Goal: Information Seeking & Learning: Learn about a topic

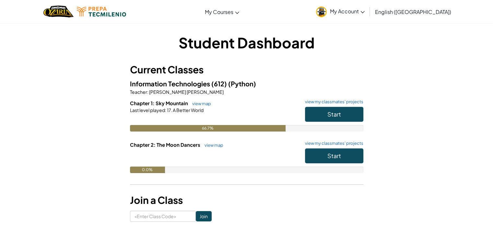
click at [300, 119] on div "Start" at bounding box center [331, 116] width 65 height 18
click at [346, 113] on button "Start" at bounding box center [334, 114] width 58 height 15
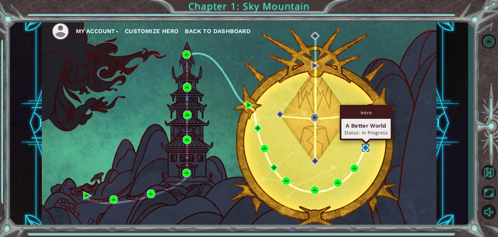
click at [365, 147] on img at bounding box center [365, 147] width 8 height 8
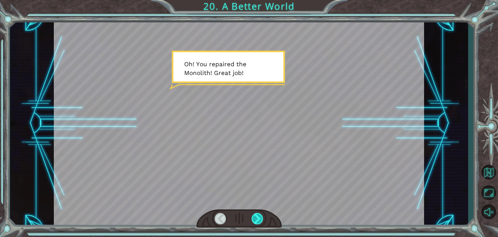
click at [257, 214] on div at bounding box center [258, 218] width 12 height 11
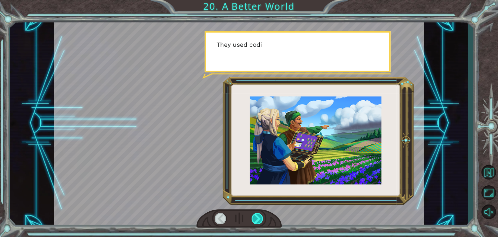
click at [257, 214] on div at bounding box center [258, 218] width 12 height 11
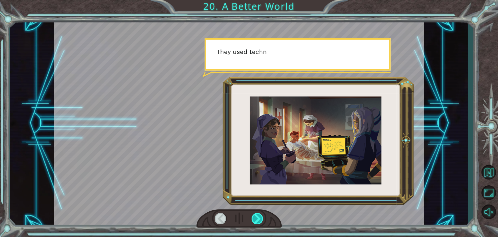
click at [257, 214] on div at bounding box center [258, 218] width 12 height 11
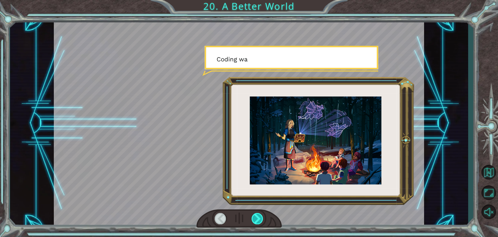
click at [257, 214] on div at bounding box center [258, 218] width 12 height 11
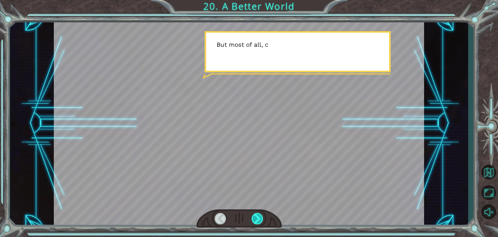
click at [257, 214] on div at bounding box center [258, 218] width 12 height 11
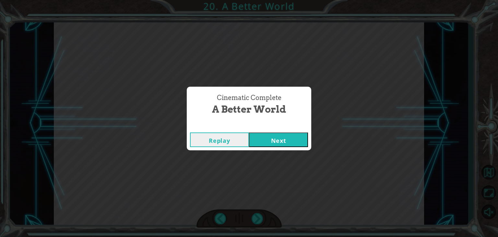
click at [298, 139] on button "Next" at bounding box center [278, 139] width 59 height 15
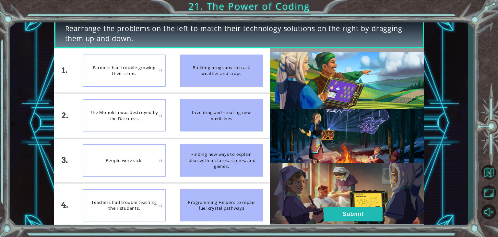
drag, startPoint x: 214, startPoint y: 153, endPoint x: 214, endPoint y: 210, distance: 56.7
click at [214, 210] on ul "Building programs to track weather and crops Inventing and creating new medicin…" at bounding box center [221, 137] width 97 height 179
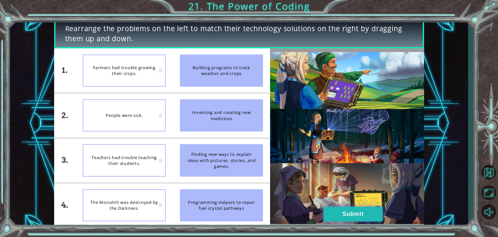
click at [340, 216] on button "Submit" at bounding box center [352, 213] width 59 height 15
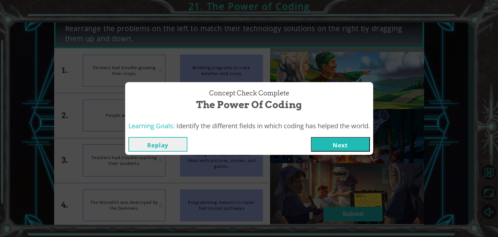
click at [333, 141] on button "Next" at bounding box center [340, 144] width 59 height 15
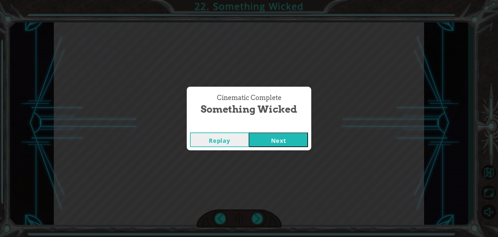
click at [278, 141] on button "Next" at bounding box center [278, 139] width 59 height 15
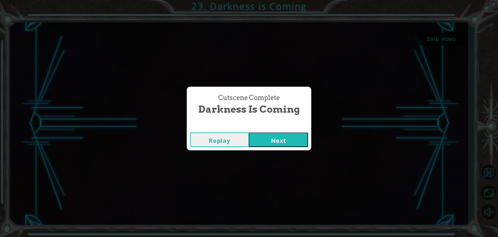
click at [278, 141] on button "Next" at bounding box center [278, 139] width 59 height 15
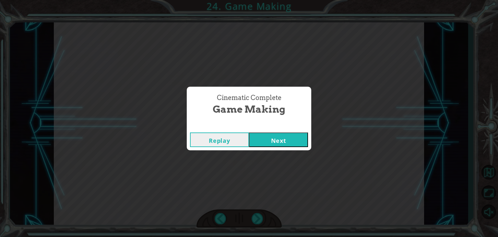
click at [278, 141] on button "Next" at bounding box center [278, 139] width 59 height 15
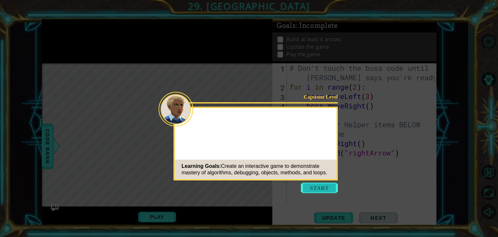
click at [308, 184] on button "Start" at bounding box center [319, 187] width 37 height 10
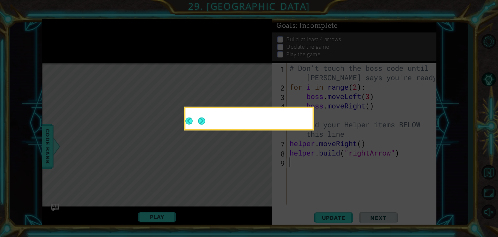
type textarea "0"
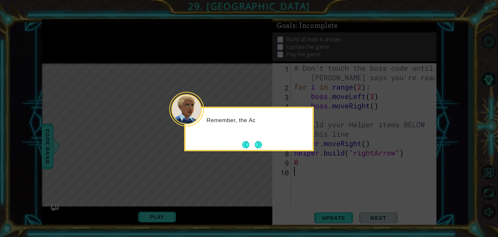
click at [260, 146] on button "Next" at bounding box center [258, 144] width 9 height 9
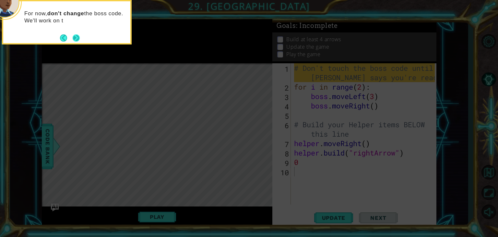
click at [81, 37] on div "For now, don't change the boss code. We'll work on t" at bounding box center [67, 22] width 130 height 44
click at [74, 38] on button "Next" at bounding box center [76, 38] width 10 height 10
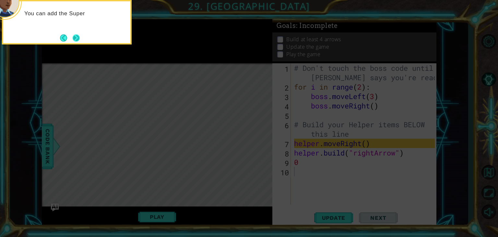
click at [75, 38] on button "Next" at bounding box center [75, 37] width 7 height 7
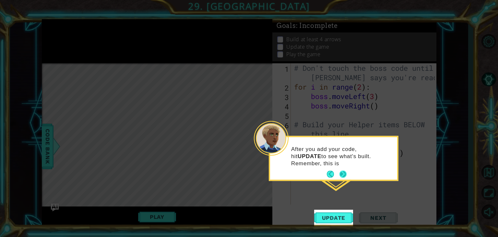
click at [342, 174] on button "Next" at bounding box center [342, 173] width 7 height 7
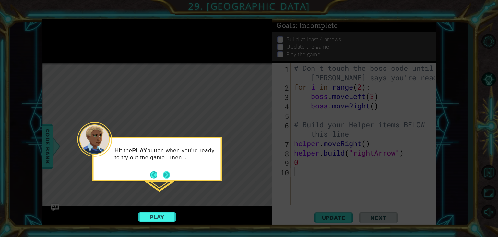
click at [166, 173] on button "Next" at bounding box center [166, 174] width 8 height 8
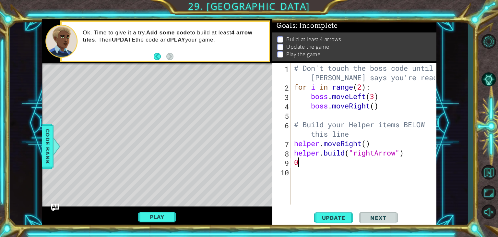
click at [303, 162] on div "# Don't touch the boss code until [PERSON_NAME] says you're ready! for i in ran…" at bounding box center [366, 147] width 146 height 169
type textarea "0"
click at [293, 144] on div "# Don't touch the boss code until [PERSON_NAME] says you're ready! for i in ran…" at bounding box center [366, 147] width 146 height 169
type textarea "helper.moveRight()"
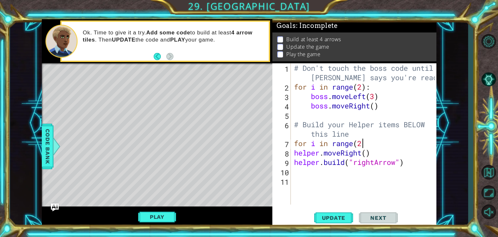
scroll to position [0, 3]
click at [294, 153] on div "# Don't touch the boss code until [PERSON_NAME] says you're ready! for i in ran…" at bounding box center [366, 147] width 146 height 169
click at [293, 165] on div "# Don't touch the boss code until [PERSON_NAME] says you're ready! for i in ran…" at bounding box center [366, 147] width 146 height 169
click at [363, 143] on div "# Don't touch the boss code until [PERSON_NAME] says you're ready! for i in ran…" at bounding box center [366, 147] width 146 height 169
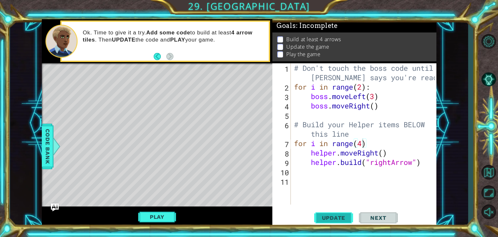
click at [335, 219] on span "Update" at bounding box center [333, 217] width 37 height 6
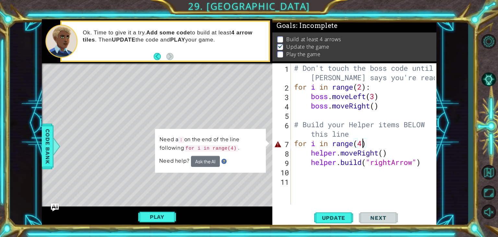
click at [373, 144] on div "# Don't touch the boss code until [PERSON_NAME] says you're ready! for i in ran…" at bounding box center [366, 147] width 146 height 169
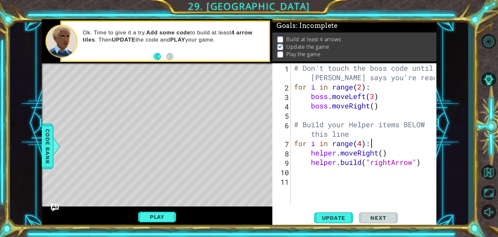
scroll to position [0, 3]
type textarea "for i in range(4):"
click at [333, 216] on span "Update" at bounding box center [333, 217] width 37 height 6
click at [167, 215] on button "Play" at bounding box center [157, 216] width 38 height 12
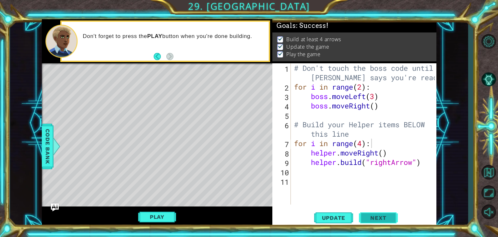
click at [375, 219] on span "Next" at bounding box center [378, 219] width 29 height 6
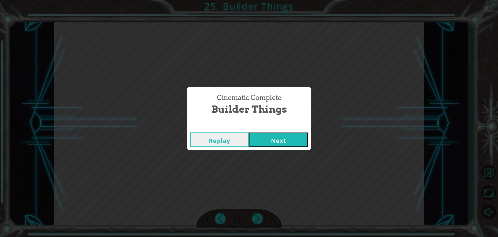
click at [281, 145] on button "Next" at bounding box center [278, 139] width 59 height 15
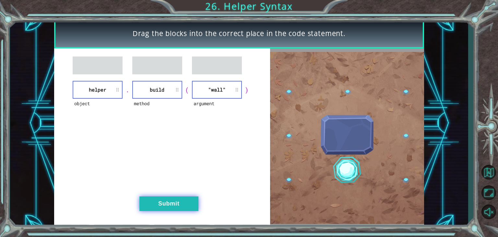
click at [175, 202] on button "Submit" at bounding box center [168, 203] width 59 height 15
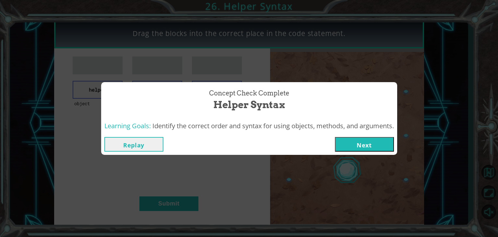
click at [378, 148] on button "Next" at bounding box center [364, 144] width 59 height 15
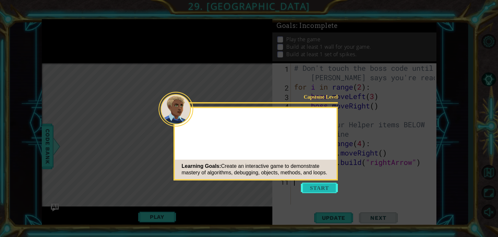
click at [320, 190] on button "Start" at bounding box center [319, 187] width 37 height 10
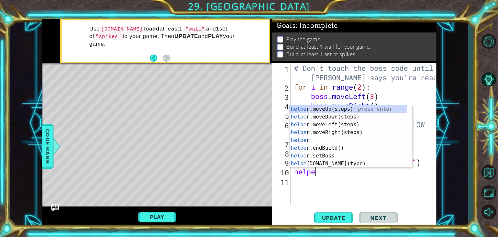
type textarea "helper"
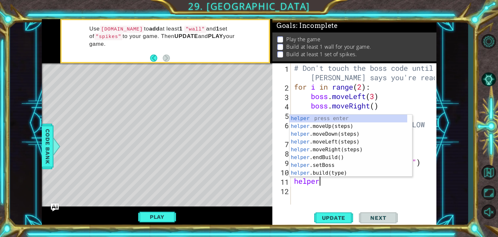
scroll to position [0, 1]
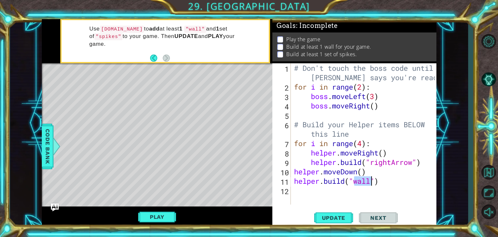
type textarea "[DOMAIN_NAME]("wall")"
click at [305, 190] on div "# Don't touch the boss code until [PERSON_NAME] says you're ready! for i in ran…" at bounding box center [365, 147] width 145 height 169
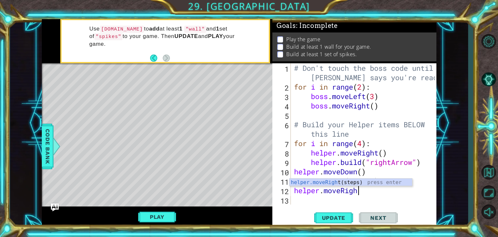
scroll to position [0, 3]
type textarea "helper.moveRight"
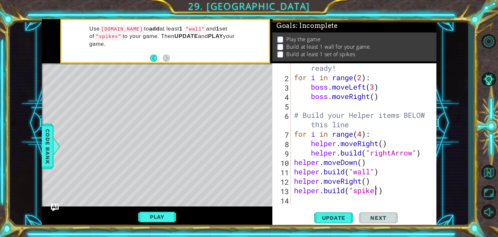
scroll to position [0, 4]
type textarea "[DOMAIN_NAME]("spikes")"
click at [340, 218] on span "Update" at bounding box center [333, 217] width 37 height 6
click at [161, 215] on button "Play" at bounding box center [157, 216] width 38 height 12
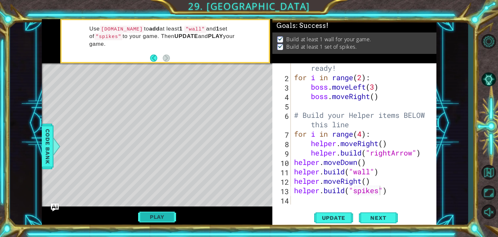
scroll to position [0, 0]
click at [373, 218] on span "Next" at bounding box center [378, 218] width 29 height 6
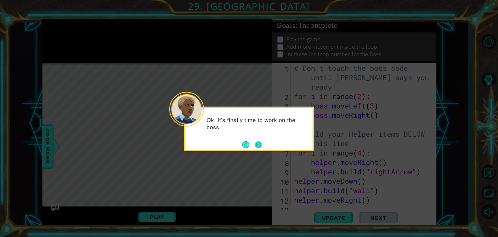
click at [255, 146] on button "Next" at bounding box center [258, 144] width 7 height 7
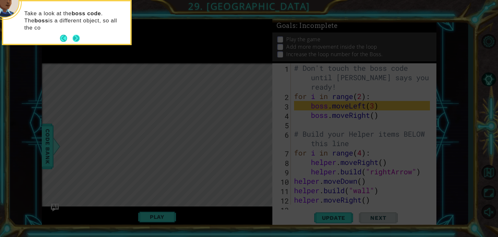
click at [76, 36] on button "Next" at bounding box center [76, 38] width 7 height 7
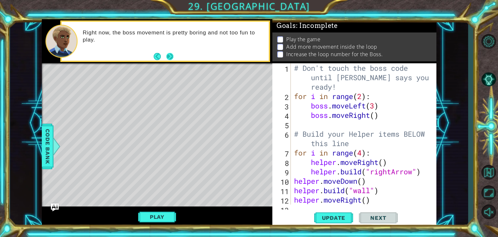
click at [169, 56] on button "Next" at bounding box center [169, 56] width 7 height 7
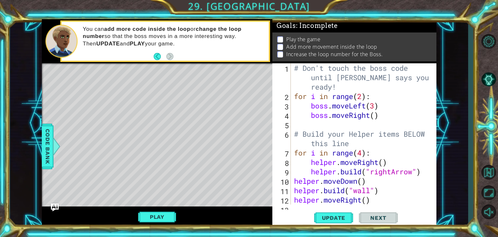
click at [321, 127] on div "# Don't touch the boss code until [PERSON_NAME] says you're ready! for i in ran…" at bounding box center [363, 152] width 140 height 179
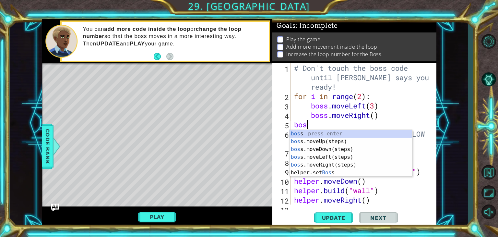
type textarea "boss"
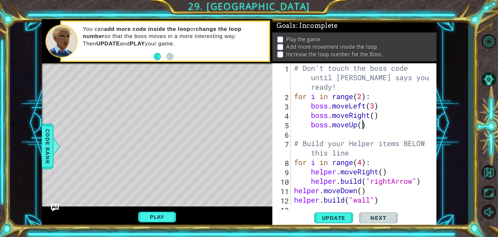
click at [362, 126] on div "# Don't touch the boss code until [PERSON_NAME] says you're ready! for i in ran…" at bounding box center [363, 152] width 140 height 179
type textarea "boss.moveUp(2)"
click at [334, 137] on div "# Don't touch the boss code until [PERSON_NAME] says you're ready! for i in ran…" at bounding box center [363, 152] width 140 height 179
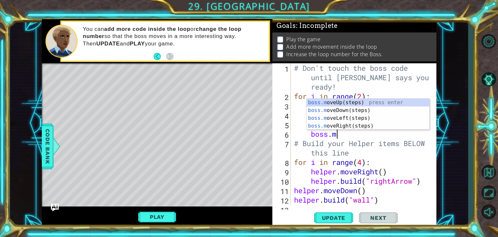
scroll to position [0, 2]
type textarea "boss.move"
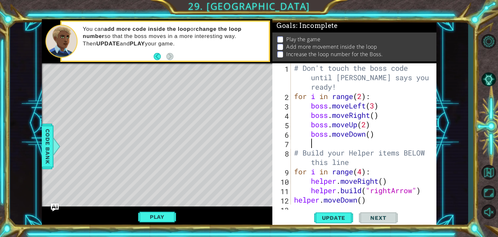
scroll to position [0, 0]
click at [362, 99] on div "# Don't touch the boss code until [PERSON_NAME] says you're ready! for i in ran…" at bounding box center [363, 152] width 140 height 179
type textarea "for i in range(5):"
click at [334, 218] on span "Update" at bounding box center [333, 217] width 37 height 6
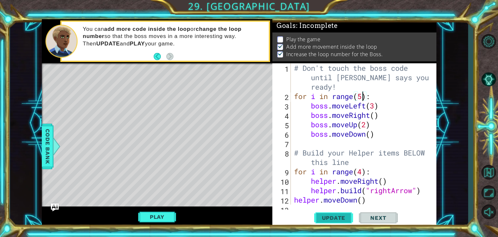
scroll to position [3, 0]
click at [154, 216] on button "Play" at bounding box center [157, 216] width 38 height 12
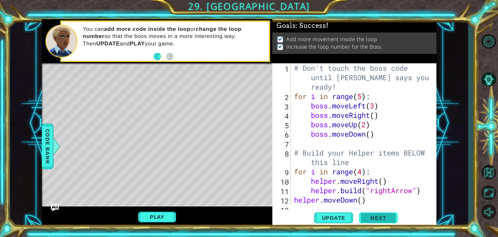
click at [378, 212] on button "Next" at bounding box center [378, 219] width 39 height 17
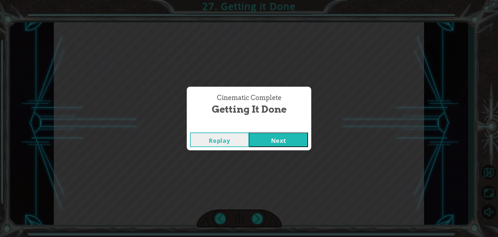
click at [293, 139] on button "Next" at bounding box center [278, 139] width 59 height 15
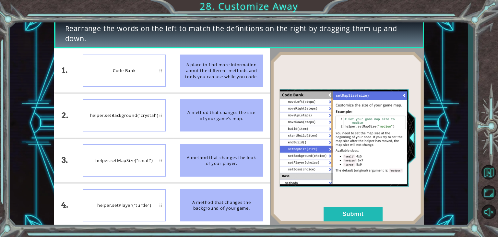
click at [135, 165] on div "helper.setMapSize(“small”)" at bounding box center [124, 160] width 83 height 32
drag, startPoint x: 135, startPoint y: 165, endPoint x: 132, endPoint y: 111, distance: 53.6
click at [359, 212] on button "Submit" at bounding box center [352, 213] width 59 height 15
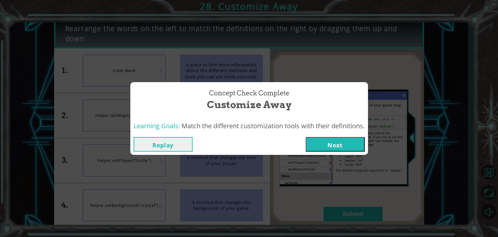
click at [332, 146] on button "Next" at bounding box center [335, 144] width 59 height 15
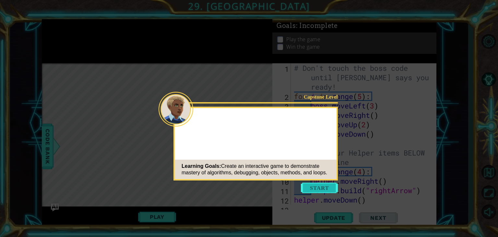
click at [328, 186] on button "Start" at bounding box center [319, 187] width 37 height 10
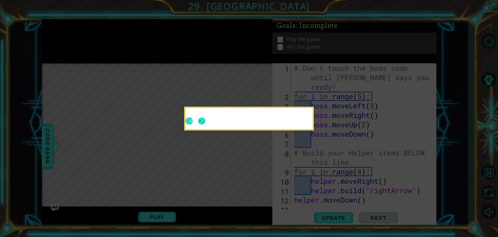
click at [198, 120] on button "Next" at bounding box center [201, 120] width 7 height 7
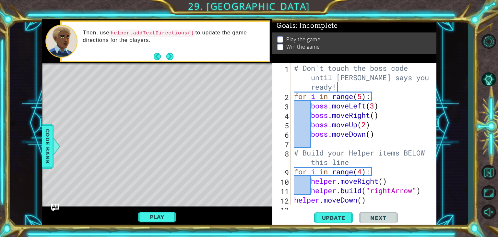
click at [337, 88] on div "# Don't touch the boss code until [PERSON_NAME] says you're ready! for i in ran…" at bounding box center [363, 152] width 140 height 179
type textarea "# Don't touch the boss code until [PERSON_NAME] says you're ready!"
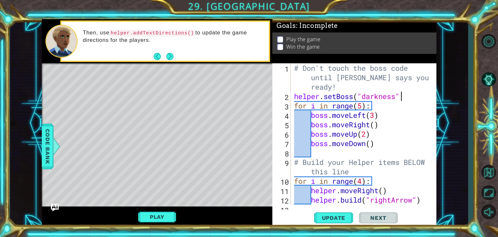
scroll to position [0, 5]
type textarea "helper.setBoss("darkness")"
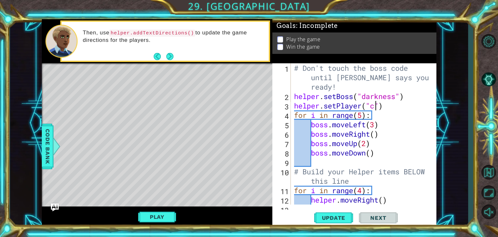
scroll to position [0, 4]
click at [344, 91] on div "# Don't touch the boss code until [PERSON_NAME] says you're ready! helper . set…" at bounding box center [363, 152] width 140 height 179
type textarea "# Don't touch the boss code until [PERSON_NAME] says you're ready!"
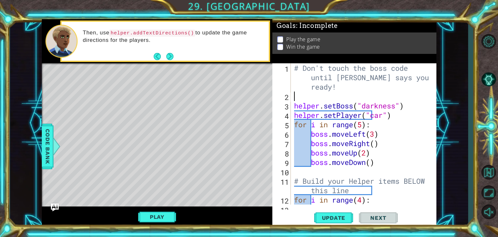
type textarea "g"
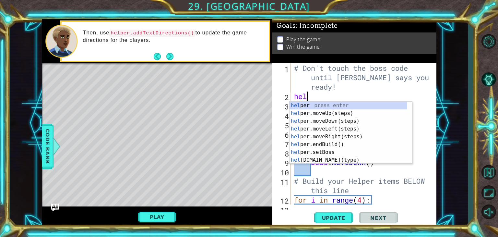
type textarea "h"
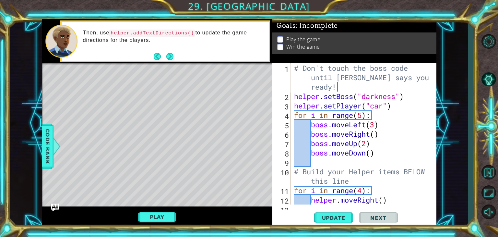
type textarea "# Don't touch the boss code until [PERSON_NAME] says you're ready!"
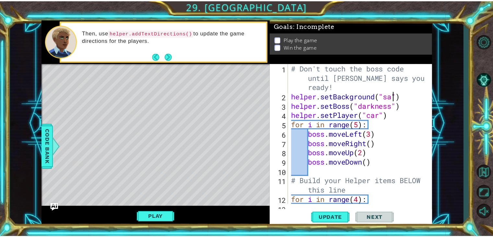
scroll to position [0, 5]
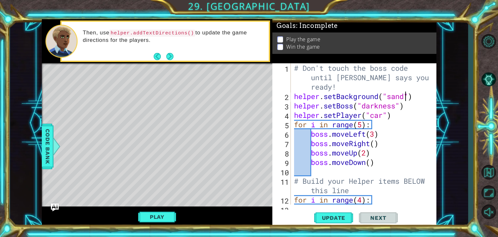
type textarea "helper.setBackground("sand")"
drag, startPoint x: 327, startPoint y: 216, endPoint x: 322, endPoint y: 220, distance: 6.7
click at [322, 220] on span "Update" at bounding box center [333, 217] width 37 height 6
click at [155, 215] on button "Play" at bounding box center [157, 216] width 38 height 12
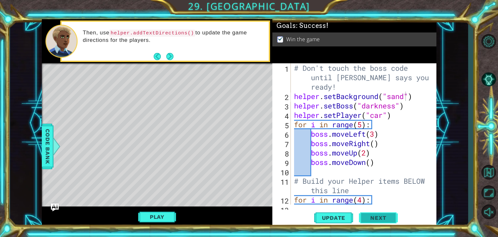
click at [369, 221] on button "Next" at bounding box center [378, 219] width 39 height 17
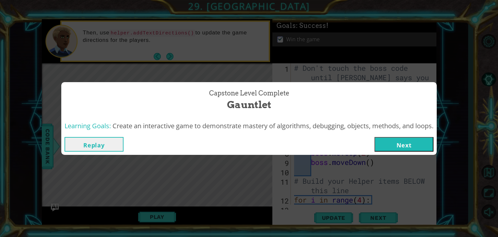
click at [397, 140] on button "Next" at bounding box center [403, 144] width 59 height 15
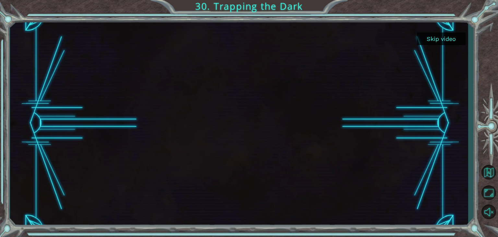
click at [445, 39] on button "Skip video" at bounding box center [441, 38] width 49 height 13
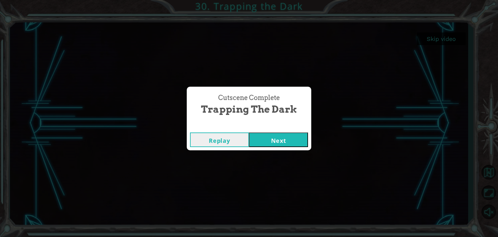
click at [281, 135] on button "Next" at bounding box center [278, 139] width 59 height 15
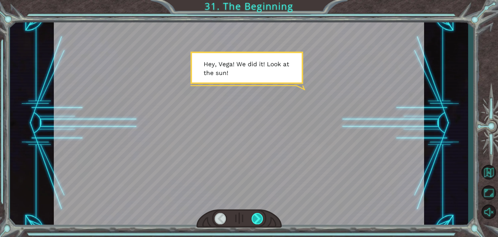
click at [258, 223] on div at bounding box center [258, 218] width 12 height 11
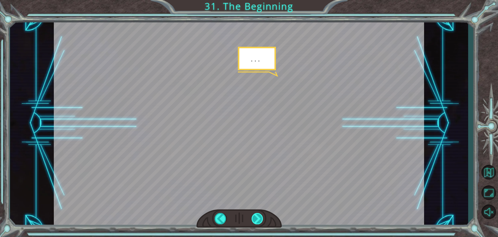
click at [258, 223] on div at bounding box center [258, 218] width 12 height 11
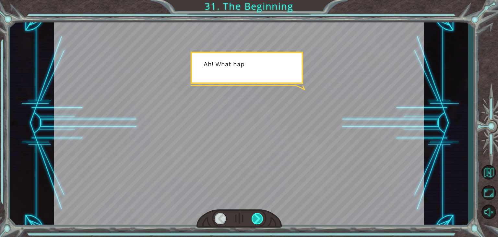
click at [258, 223] on div at bounding box center [258, 218] width 12 height 11
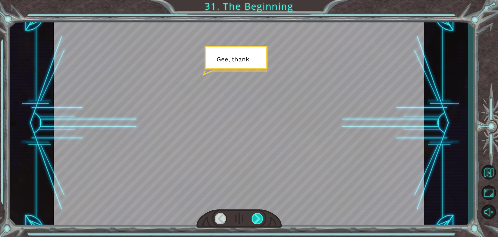
click at [258, 223] on div at bounding box center [258, 218] width 12 height 11
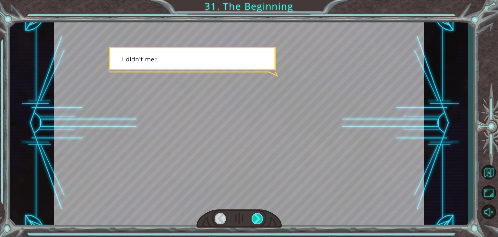
click at [258, 223] on div at bounding box center [258, 218] width 12 height 11
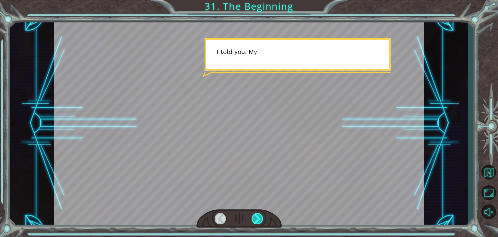
click at [258, 223] on div at bounding box center [258, 218] width 12 height 11
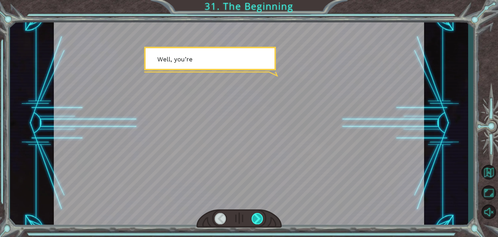
click at [258, 223] on div at bounding box center [258, 218] width 12 height 11
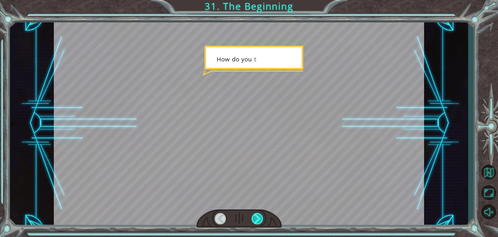
click at [258, 223] on div at bounding box center [258, 218] width 12 height 11
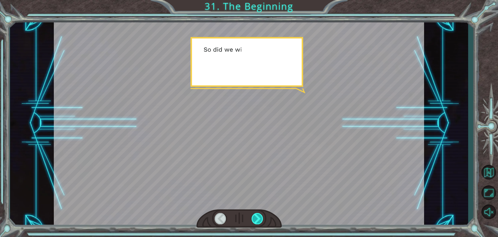
click at [258, 223] on div at bounding box center [258, 218] width 12 height 11
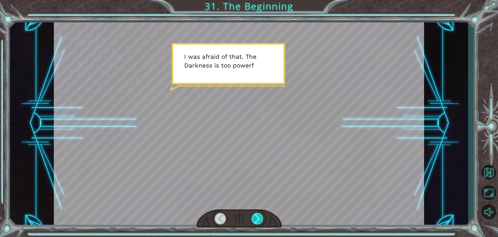
click at [258, 223] on div at bounding box center [258, 218] width 12 height 11
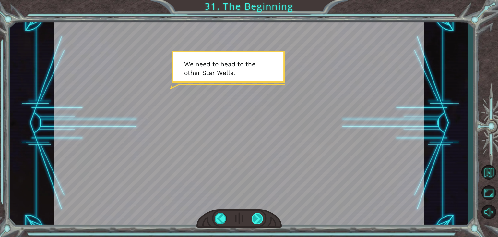
click at [258, 223] on div at bounding box center [258, 218] width 12 height 11
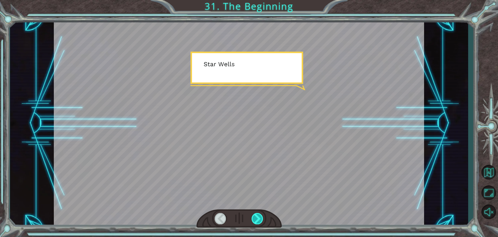
click at [258, 223] on div at bounding box center [258, 218] width 12 height 11
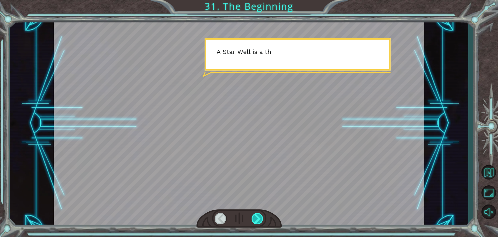
click at [258, 223] on div at bounding box center [258, 218] width 12 height 11
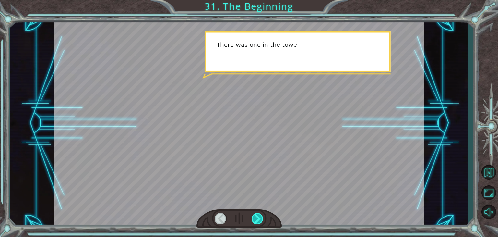
click at [258, 223] on div at bounding box center [258, 218] width 12 height 11
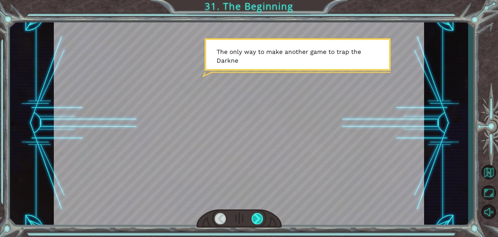
click at [259, 221] on div at bounding box center [258, 218] width 12 height 11
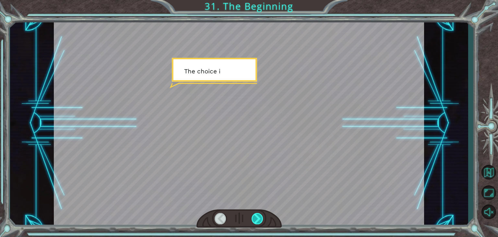
click at [259, 221] on div at bounding box center [258, 218] width 12 height 11
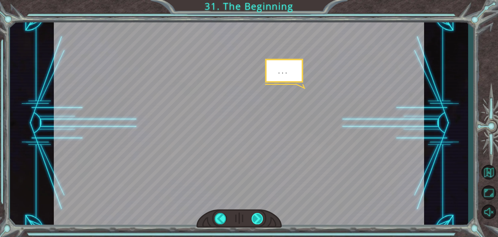
click at [259, 221] on div at bounding box center [258, 218] width 12 height 11
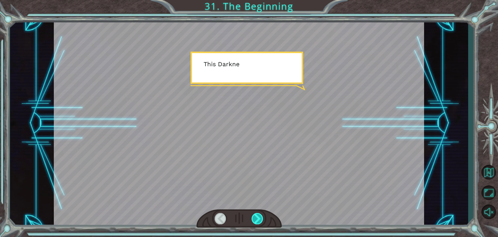
click at [259, 221] on div at bounding box center [258, 218] width 12 height 11
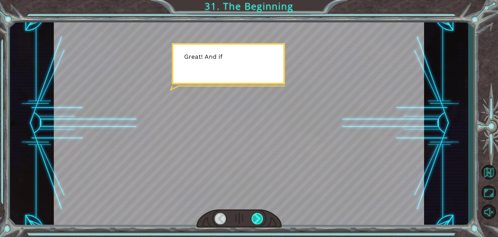
click at [259, 221] on div at bounding box center [258, 218] width 12 height 11
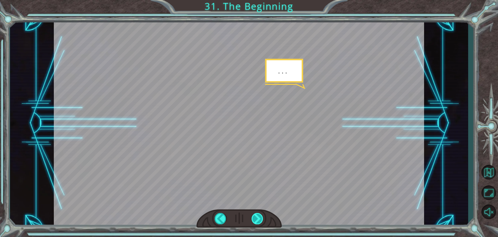
click at [259, 221] on div at bounding box center [258, 218] width 12 height 11
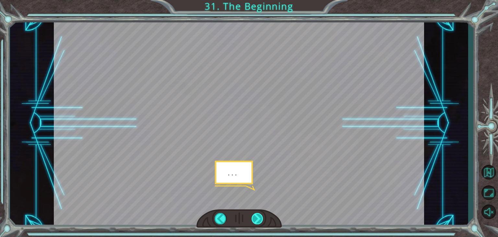
click at [259, 221] on div at bounding box center [258, 218] width 12 height 11
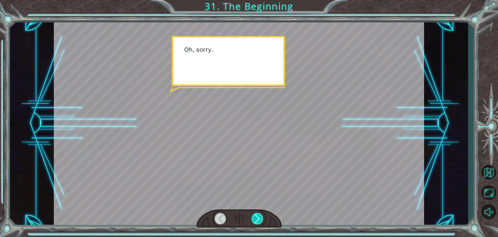
click at [259, 221] on div at bounding box center [258, 218] width 12 height 11
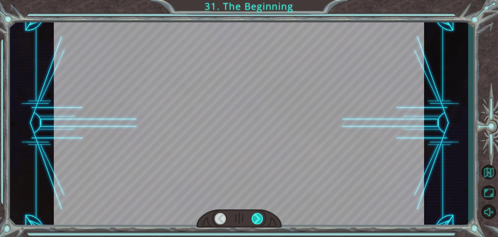
click at [259, 221] on div at bounding box center [258, 218] width 12 height 11
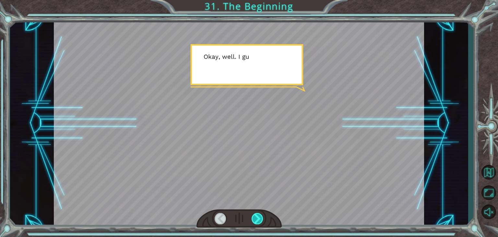
click at [259, 221] on div at bounding box center [258, 218] width 12 height 11
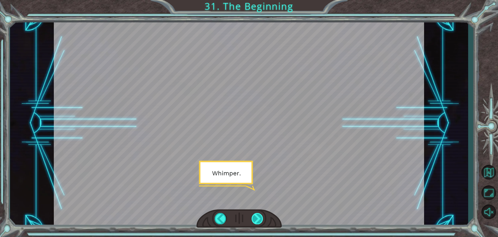
click at [259, 221] on div at bounding box center [258, 218] width 12 height 11
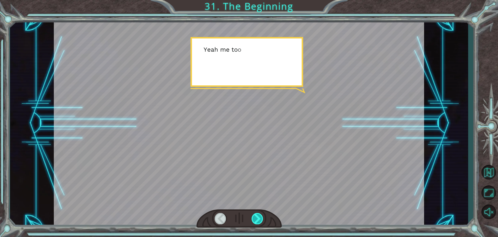
click at [259, 221] on div at bounding box center [258, 218] width 12 height 11
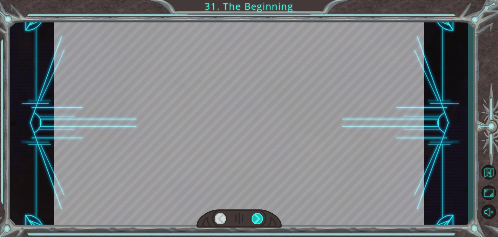
click at [259, 221] on div at bounding box center [258, 218] width 12 height 11
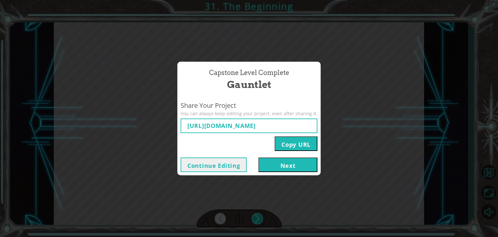
type input "[URL][DOMAIN_NAME]"
click at [283, 161] on button "Next" at bounding box center [287, 164] width 59 height 15
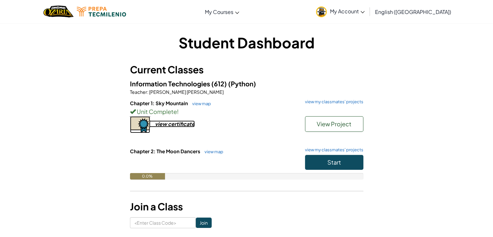
click at [182, 123] on div "view certificate" at bounding box center [175, 123] width 40 height 7
